Goal: Navigation & Orientation: Locate item on page

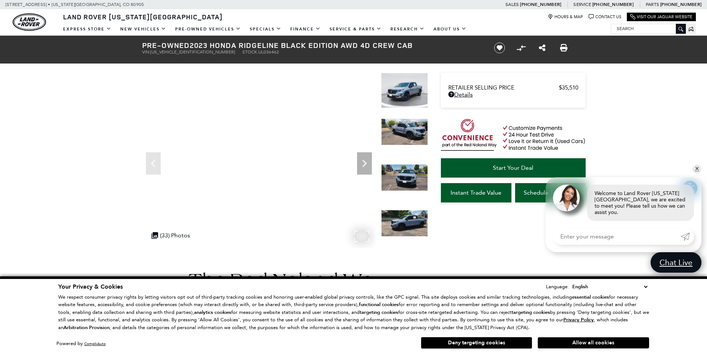
click at [168, 232] on div ".cls-1, .cls-3 { fill: #c50033; } .cls-1 { clip-rule: evenodd; } .cls-2 { clip-…" at bounding box center [171, 235] width 46 height 14
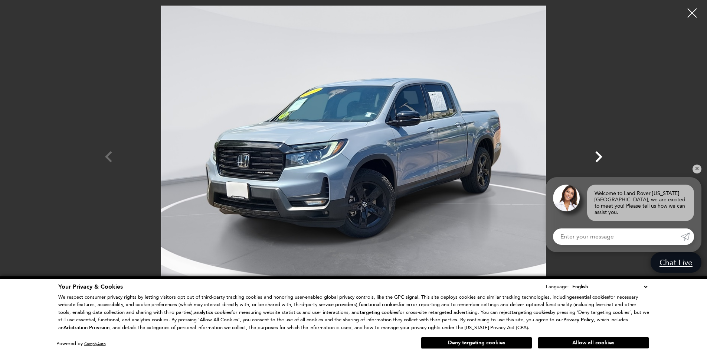
click at [597, 154] on icon "Next" at bounding box center [598, 156] width 7 height 11
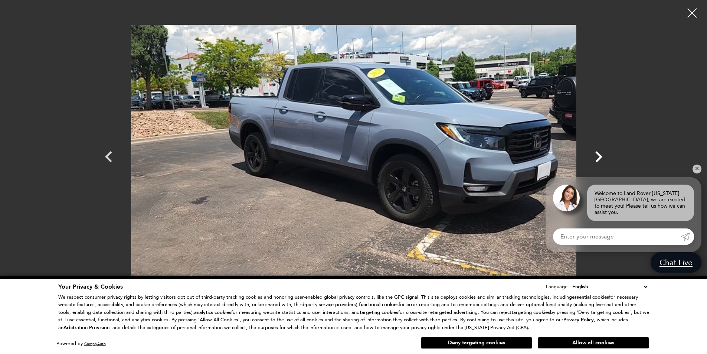
click at [597, 154] on icon "Next" at bounding box center [598, 156] width 7 height 11
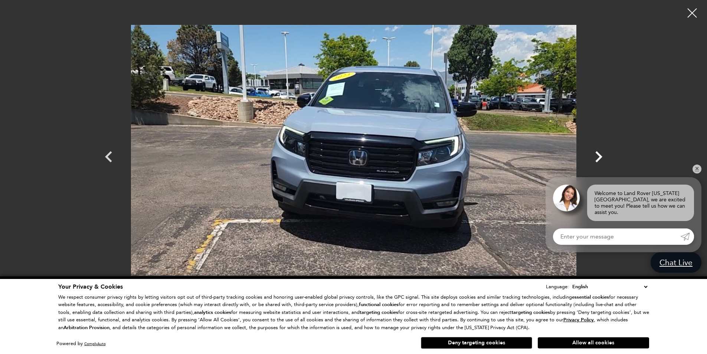
click at [597, 154] on icon "Next" at bounding box center [598, 156] width 7 height 11
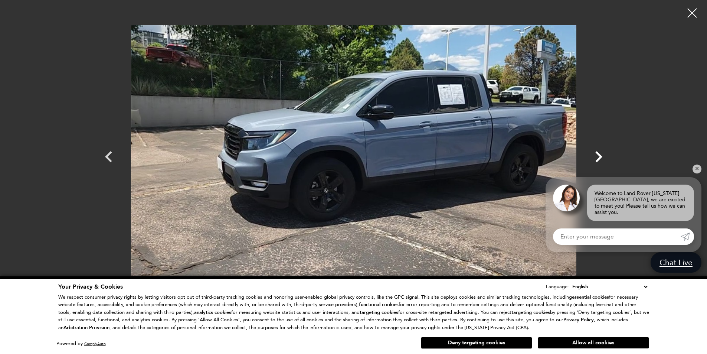
click at [597, 154] on icon "Next" at bounding box center [598, 156] width 7 height 11
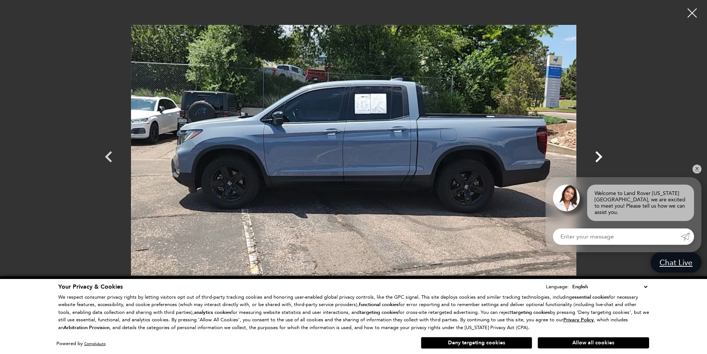
click at [597, 154] on icon "Next" at bounding box center [598, 156] width 7 height 11
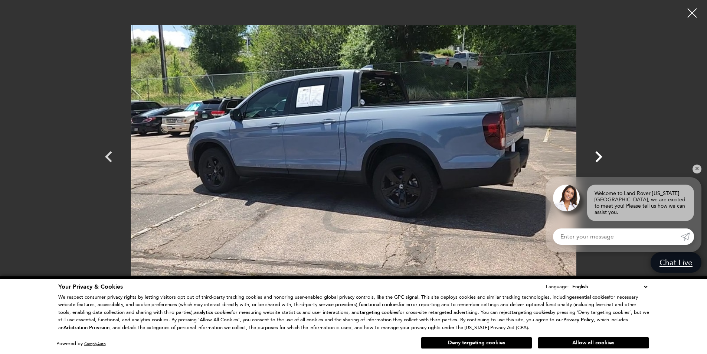
click at [597, 154] on icon "Next" at bounding box center [598, 156] width 7 height 11
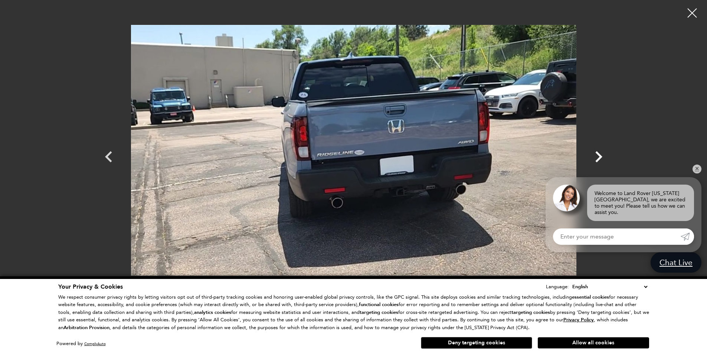
click at [597, 154] on icon "Next" at bounding box center [598, 156] width 7 height 11
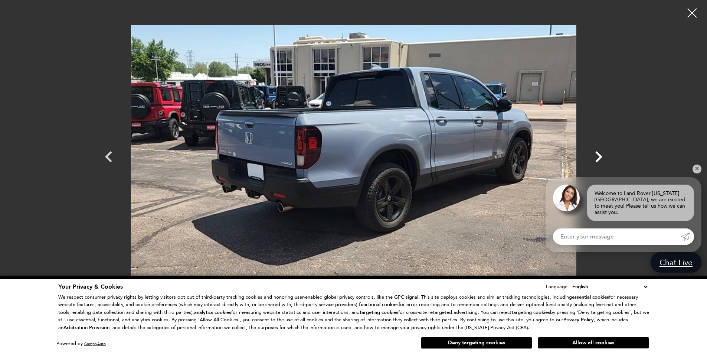
click at [597, 154] on icon "Next" at bounding box center [598, 156] width 7 height 11
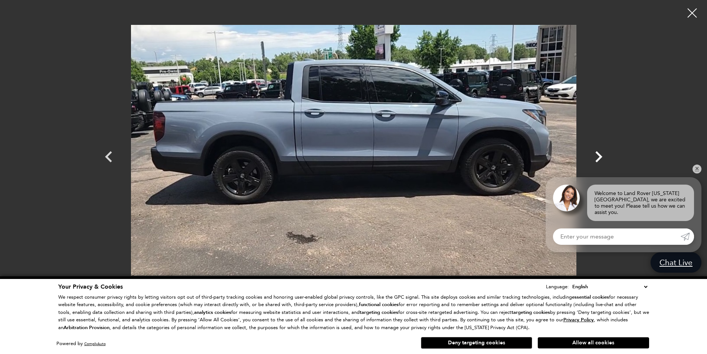
click at [597, 154] on icon "Next" at bounding box center [598, 156] width 7 height 11
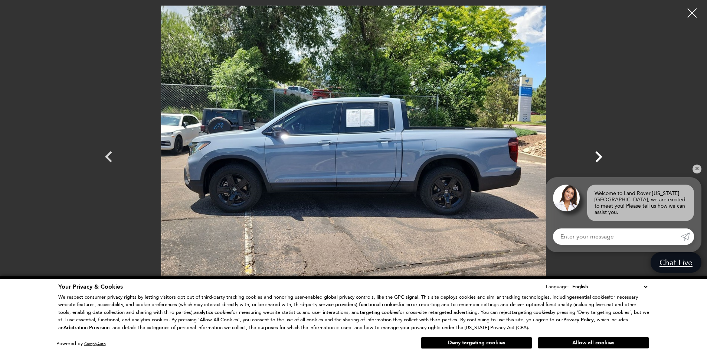
click at [597, 154] on icon "Next" at bounding box center [598, 156] width 7 height 11
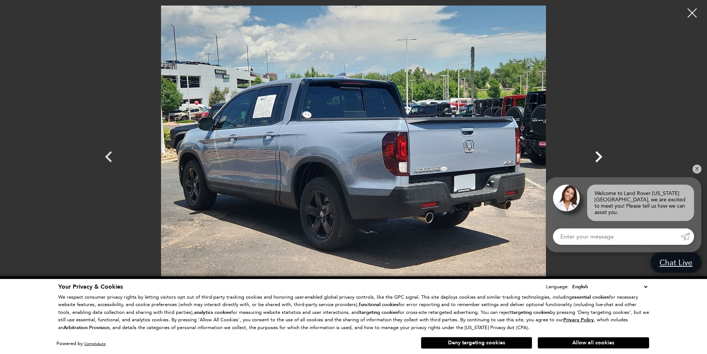
click at [597, 154] on icon "Next" at bounding box center [598, 156] width 7 height 11
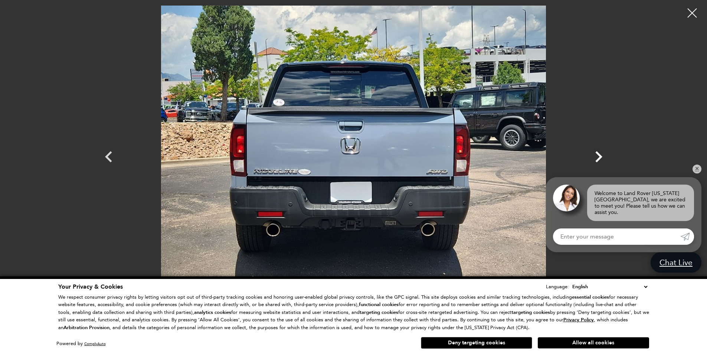
click at [597, 154] on icon "Next" at bounding box center [598, 156] width 7 height 11
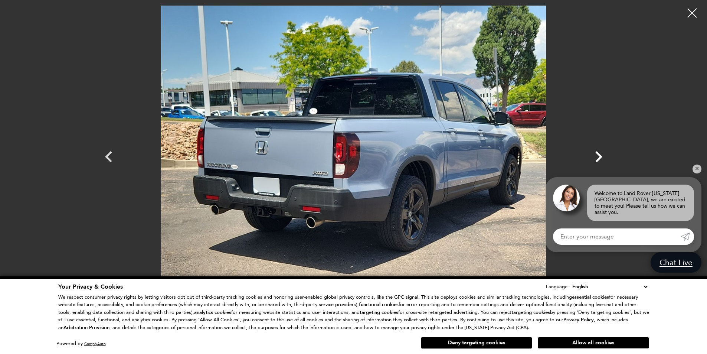
click at [597, 154] on icon "Next" at bounding box center [598, 156] width 7 height 11
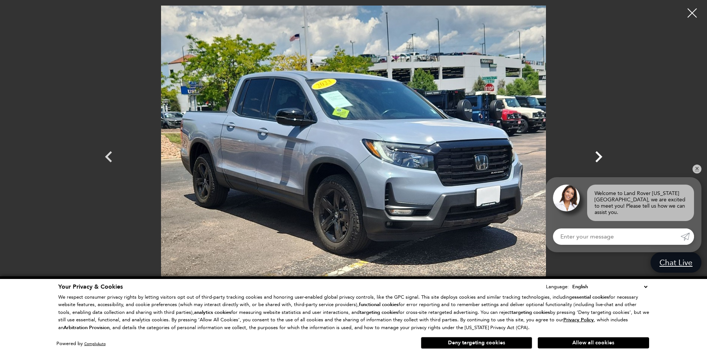
click at [597, 154] on icon "Next" at bounding box center [598, 156] width 7 height 11
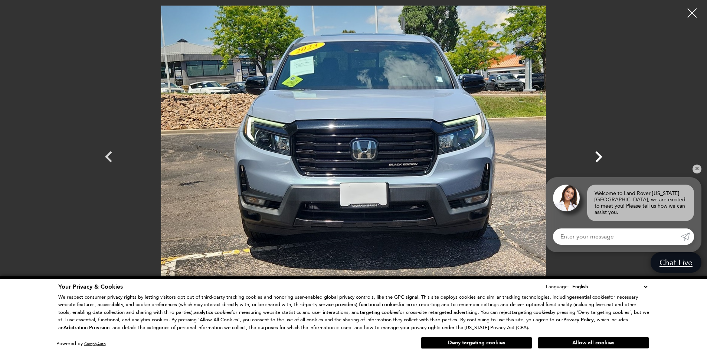
click at [597, 154] on icon "Next" at bounding box center [598, 156] width 7 height 11
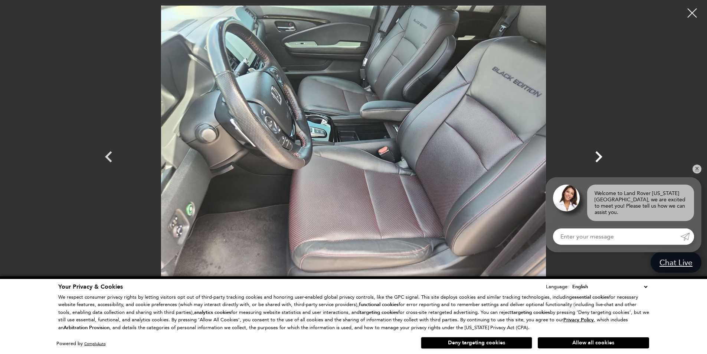
click at [602, 155] on icon "Next" at bounding box center [598, 156] width 22 height 22
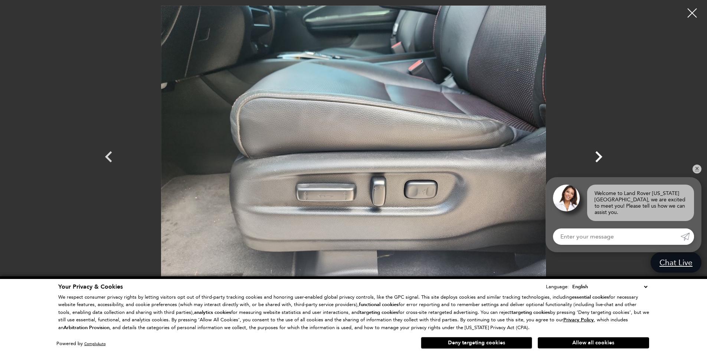
click at [602, 155] on icon "Next" at bounding box center [598, 156] width 22 height 22
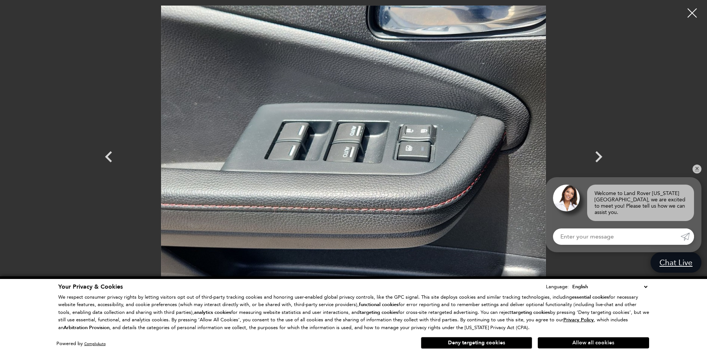
click at [604, 343] on button "Allow all cookies" at bounding box center [592, 342] width 111 height 11
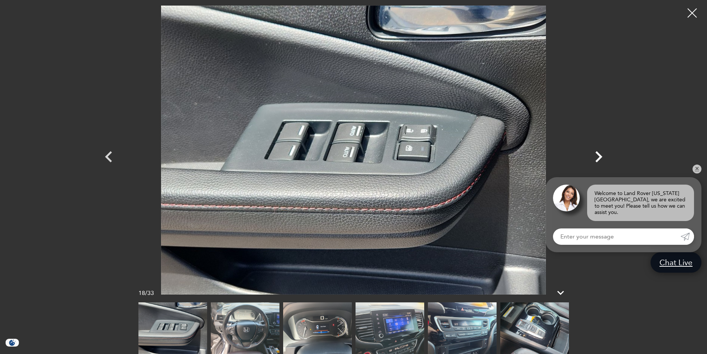
click at [597, 158] on icon "Next" at bounding box center [598, 156] width 22 height 22
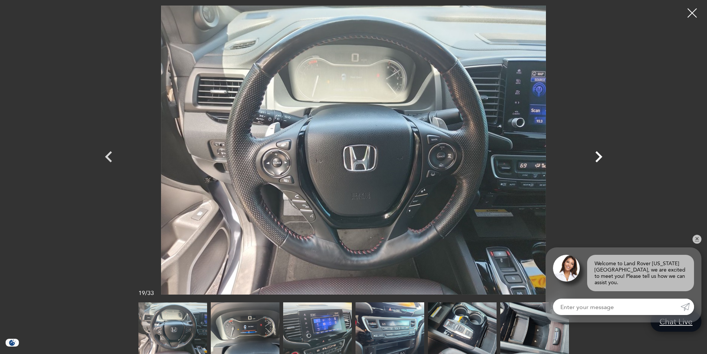
click at [597, 158] on icon "Next" at bounding box center [598, 156] width 22 height 22
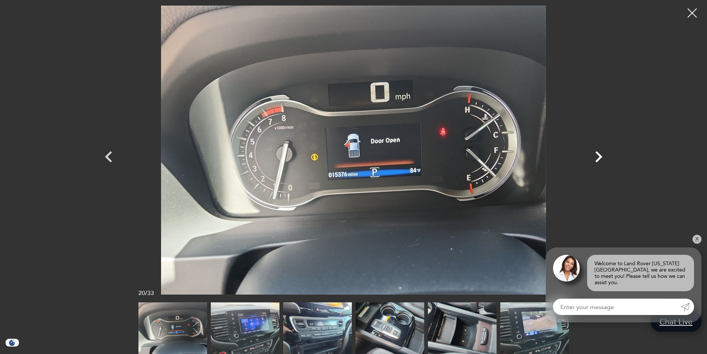
click at [597, 158] on icon "Next" at bounding box center [598, 156] width 22 height 22
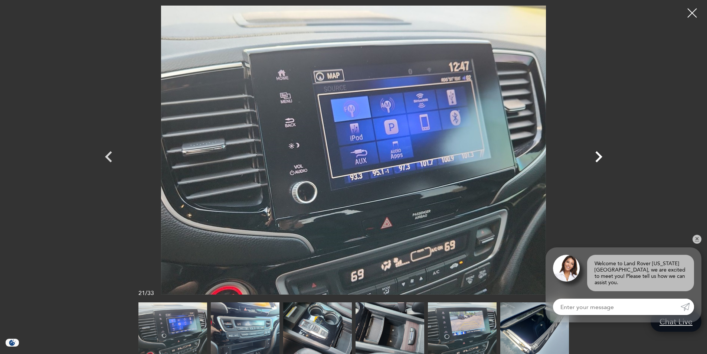
click at [597, 158] on icon "Next" at bounding box center [598, 156] width 22 height 22
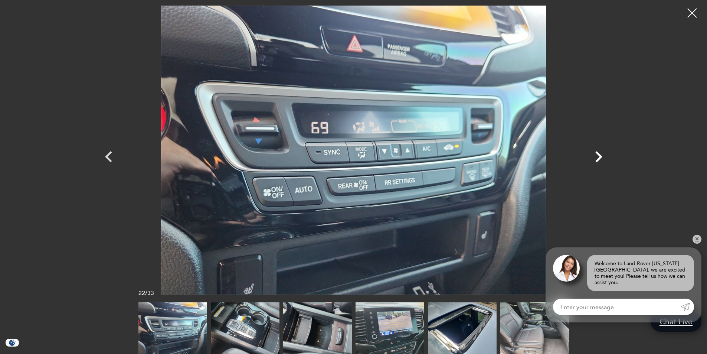
click at [597, 158] on icon "Next" at bounding box center [598, 156] width 22 height 22
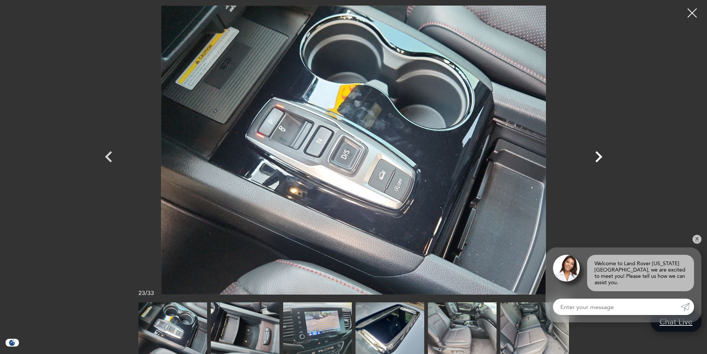
click at [597, 158] on icon "Next" at bounding box center [598, 156] width 22 height 22
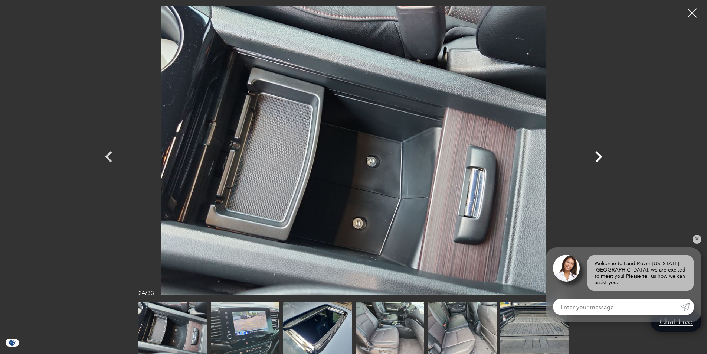
click at [597, 158] on icon "Next" at bounding box center [598, 156] width 22 height 22
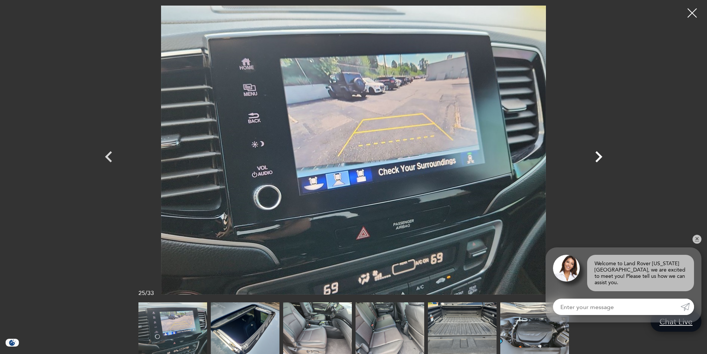
click at [597, 158] on icon "Next" at bounding box center [598, 156] width 22 height 22
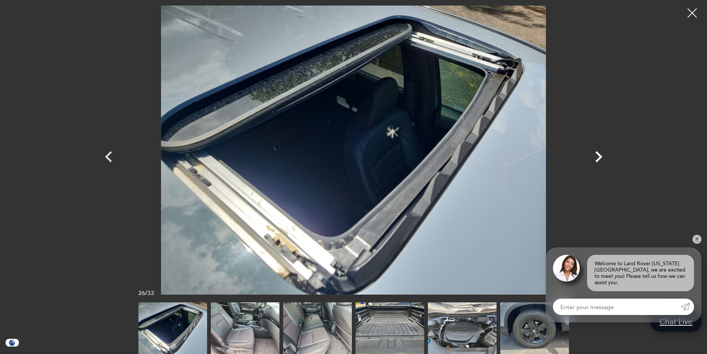
click at [597, 158] on icon "Next" at bounding box center [598, 156] width 22 height 22
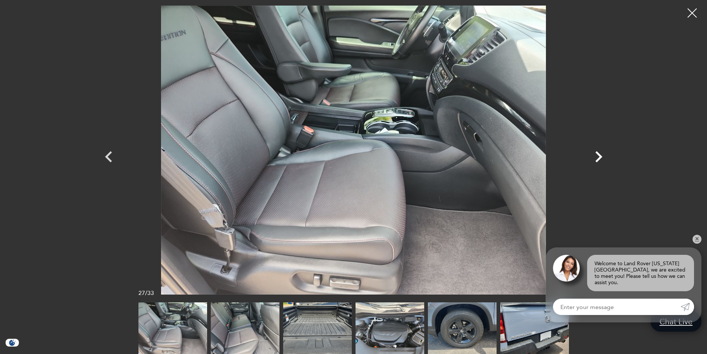
click at [597, 158] on icon "Next" at bounding box center [598, 156] width 22 height 22
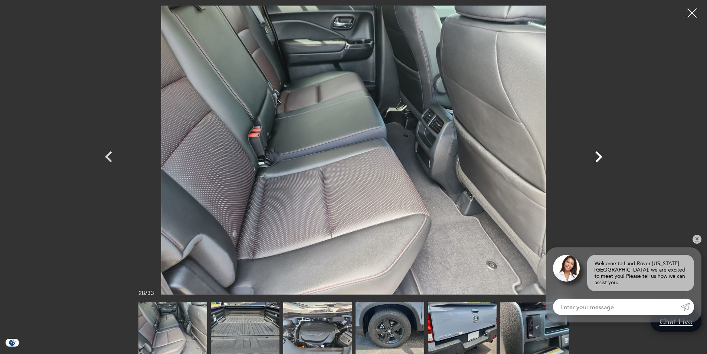
click at [597, 158] on icon "Next" at bounding box center [598, 156] width 22 height 22
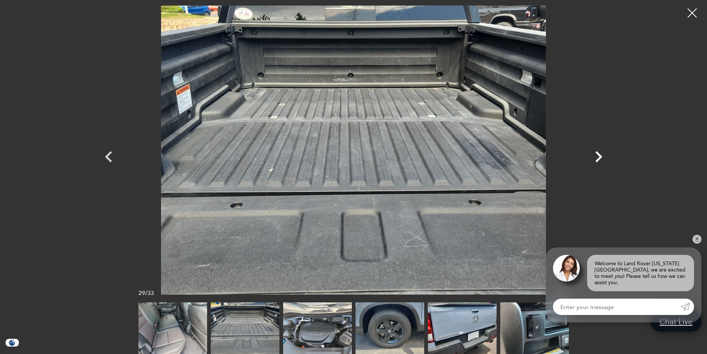
click at [597, 158] on icon "Next" at bounding box center [598, 156] width 22 height 22
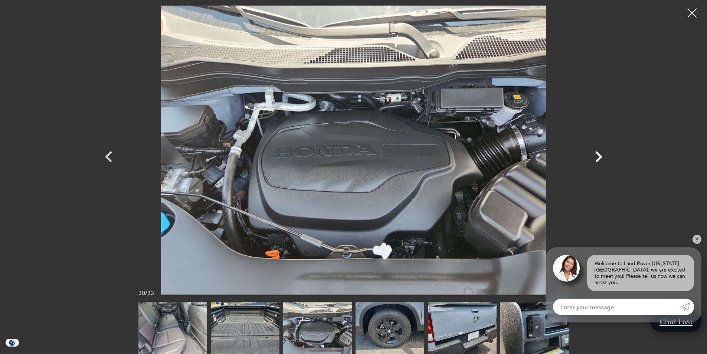
click at [597, 158] on icon "Next" at bounding box center [598, 156] width 22 height 22
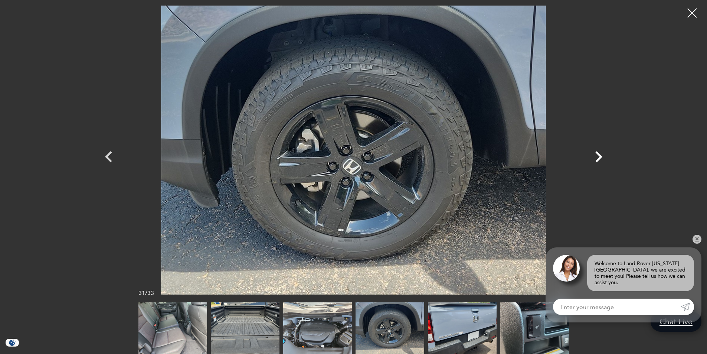
click at [597, 158] on icon "Next" at bounding box center [598, 156] width 22 height 22
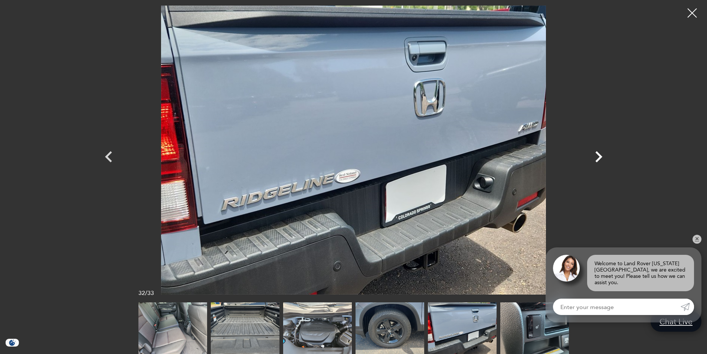
click at [597, 158] on icon "Next" at bounding box center [598, 156] width 22 height 22
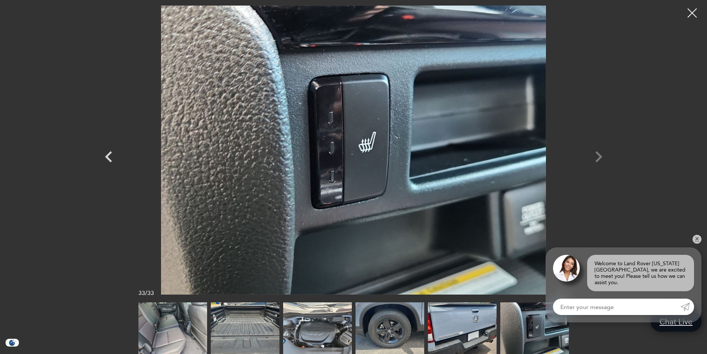
click at [597, 158] on div at bounding box center [353, 150] width 519 height 289
click at [693, 14] on div at bounding box center [692, 13] width 19 height 19
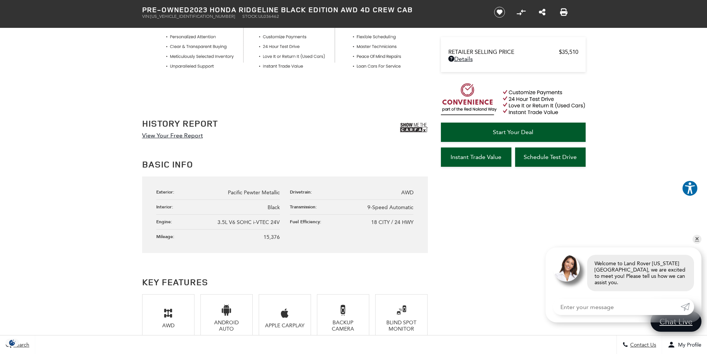
scroll to position [334, 0]
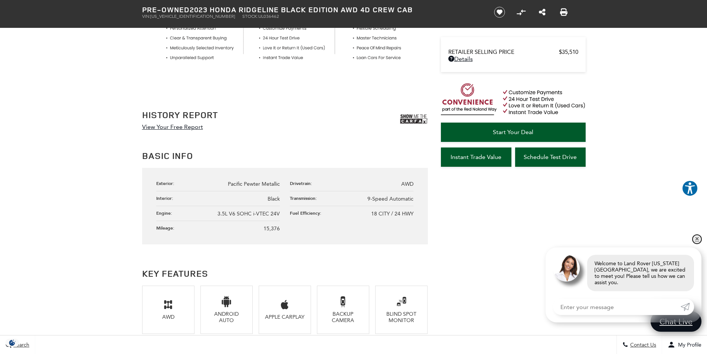
click at [698, 243] on link "✕" at bounding box center [696, 238] width 9 height 9
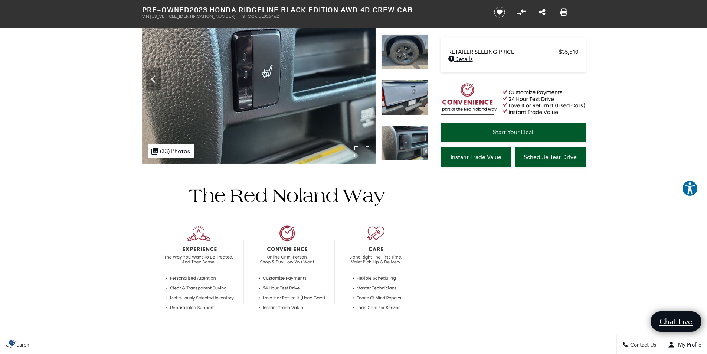
scroll to position [0, 0]
